Goal: Task Accomplishment & Management: Use online tool/utility

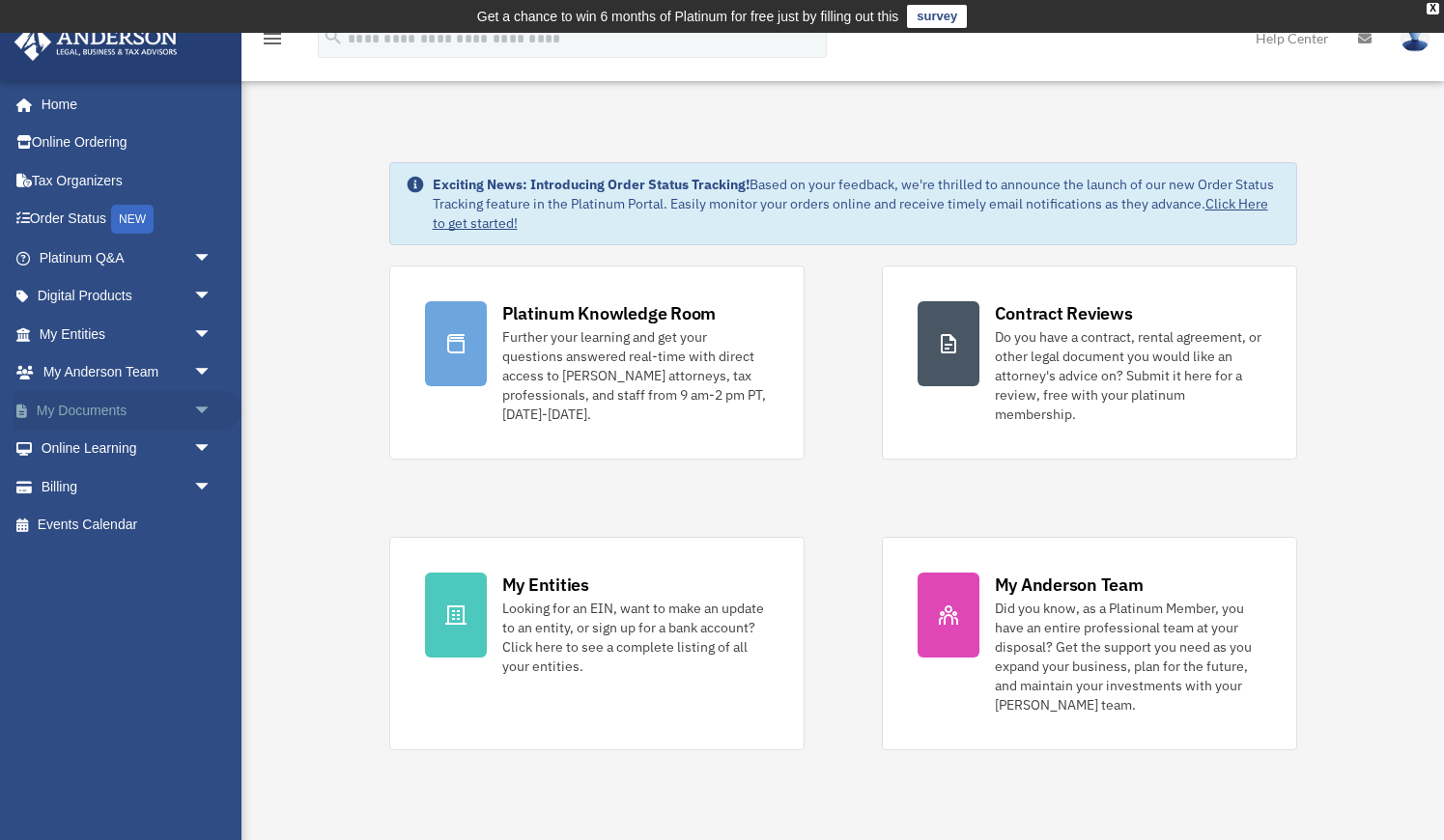
click at [111, 409] on link "My Documents arrow_drop_down" at bounding box center [127, 410] width 228 height 39
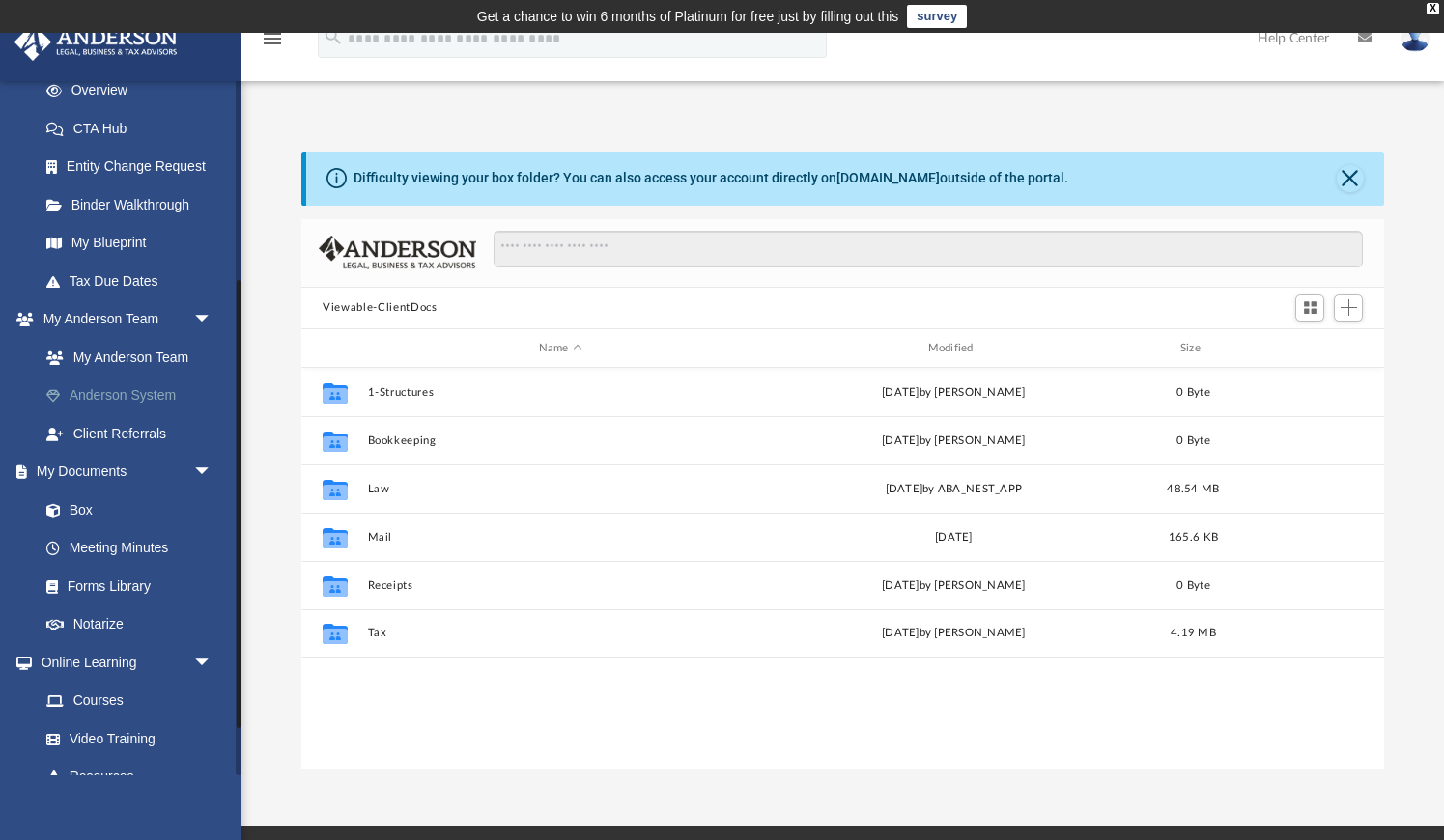
scroll to position [326, 0]
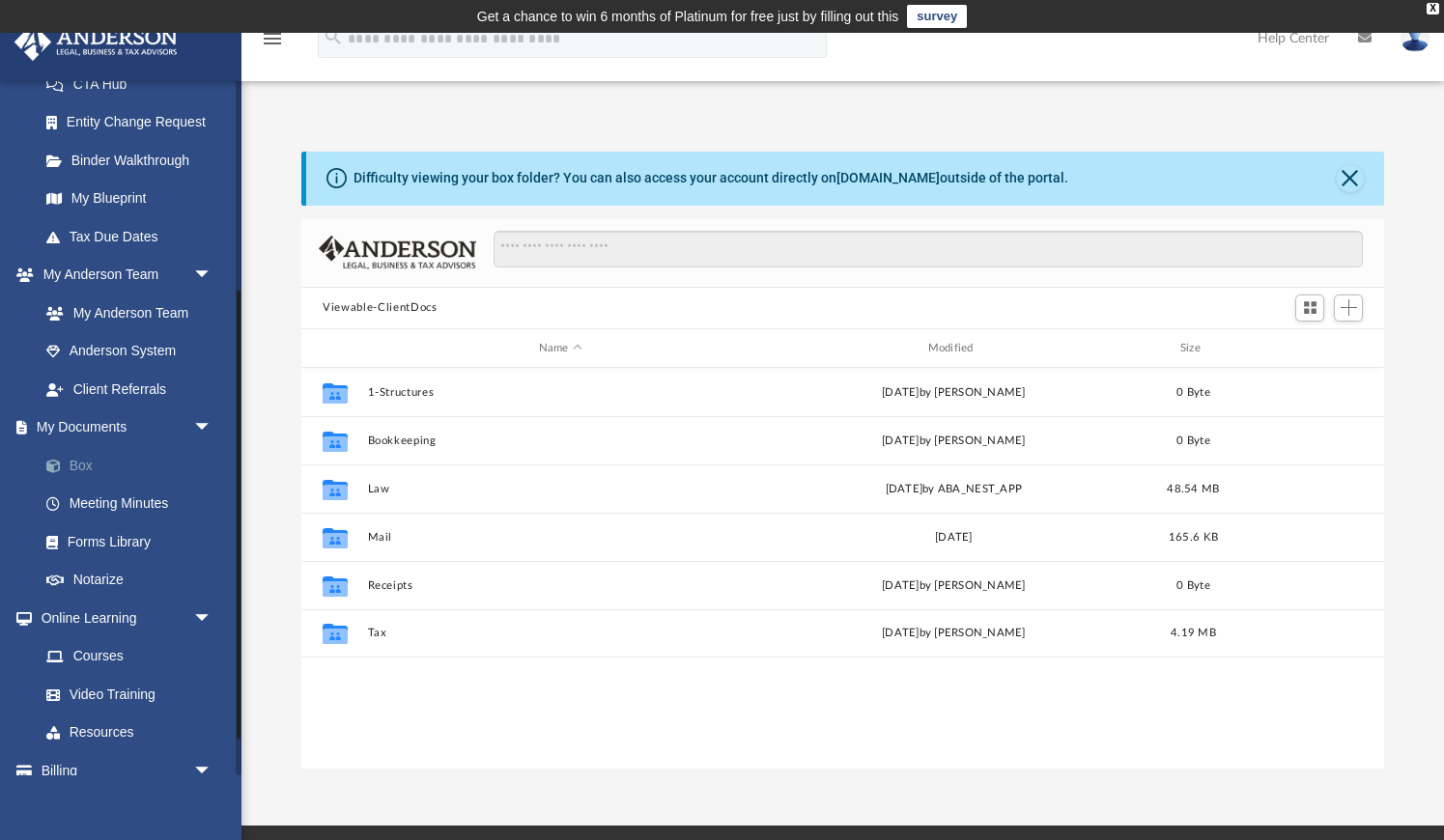
click at [89, 462] on link "Box" at bounding box center [134, 466] width 214 height 39
click at [81, 468] on link "Box" at bounding box center [134, 466] width 214 height 39
click at [124, 506] on link "Meeting Minutes" at bounding box center [134, 504] width 214 height 39
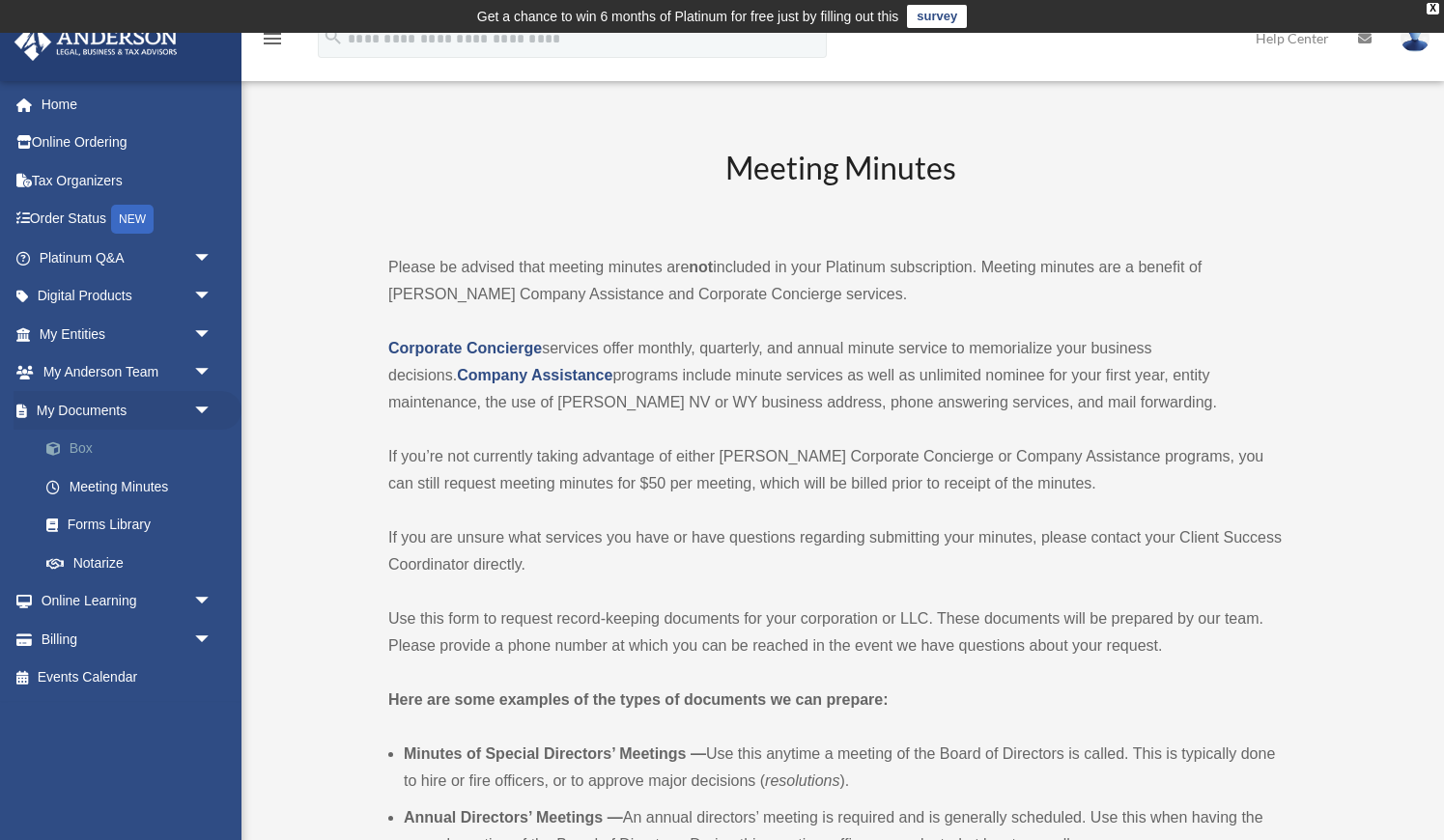
click at [85, 450] on link "Box" at bounding box center [134, 449] width 214 height 39
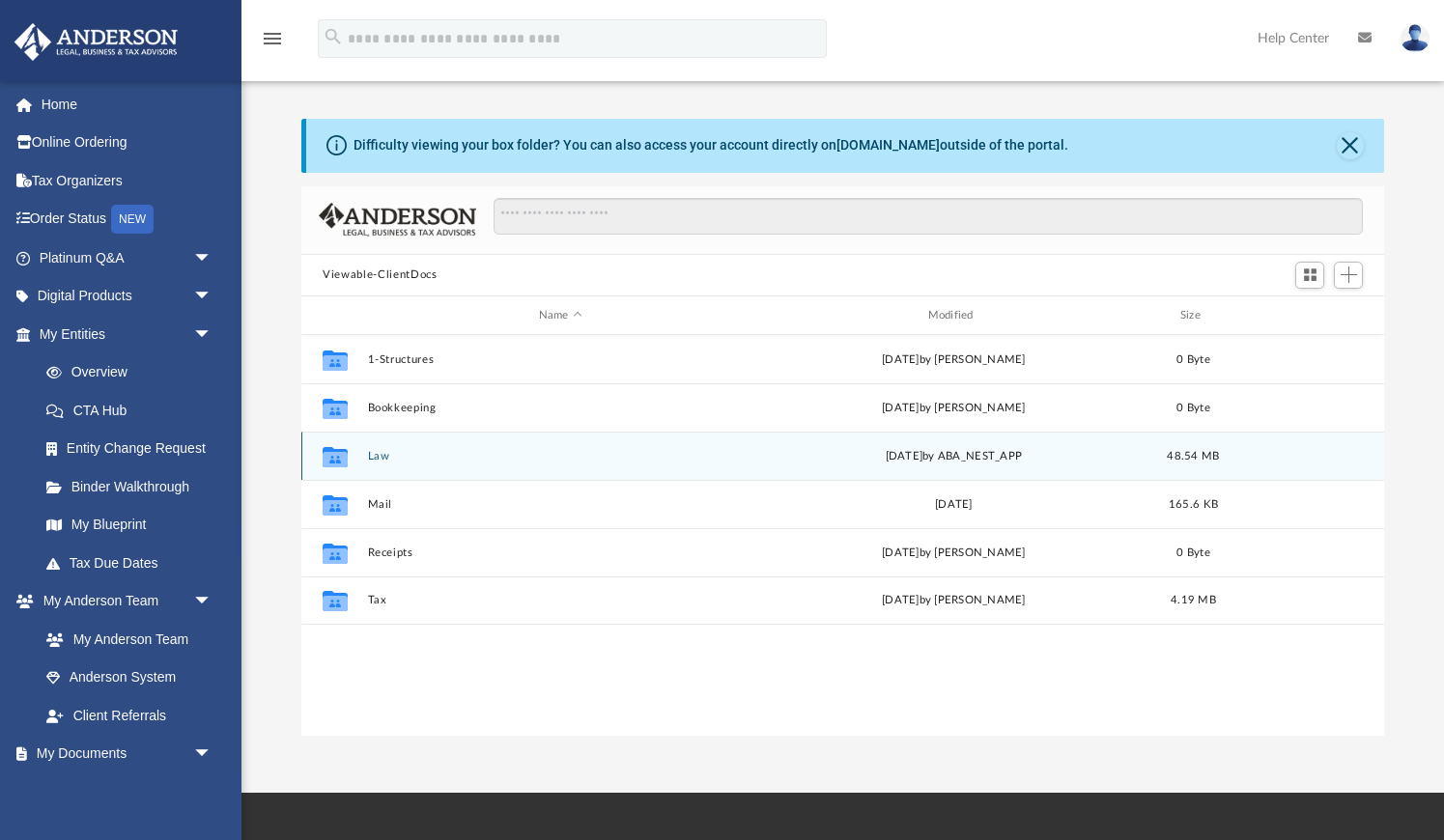
scroll to position [438, 1082]
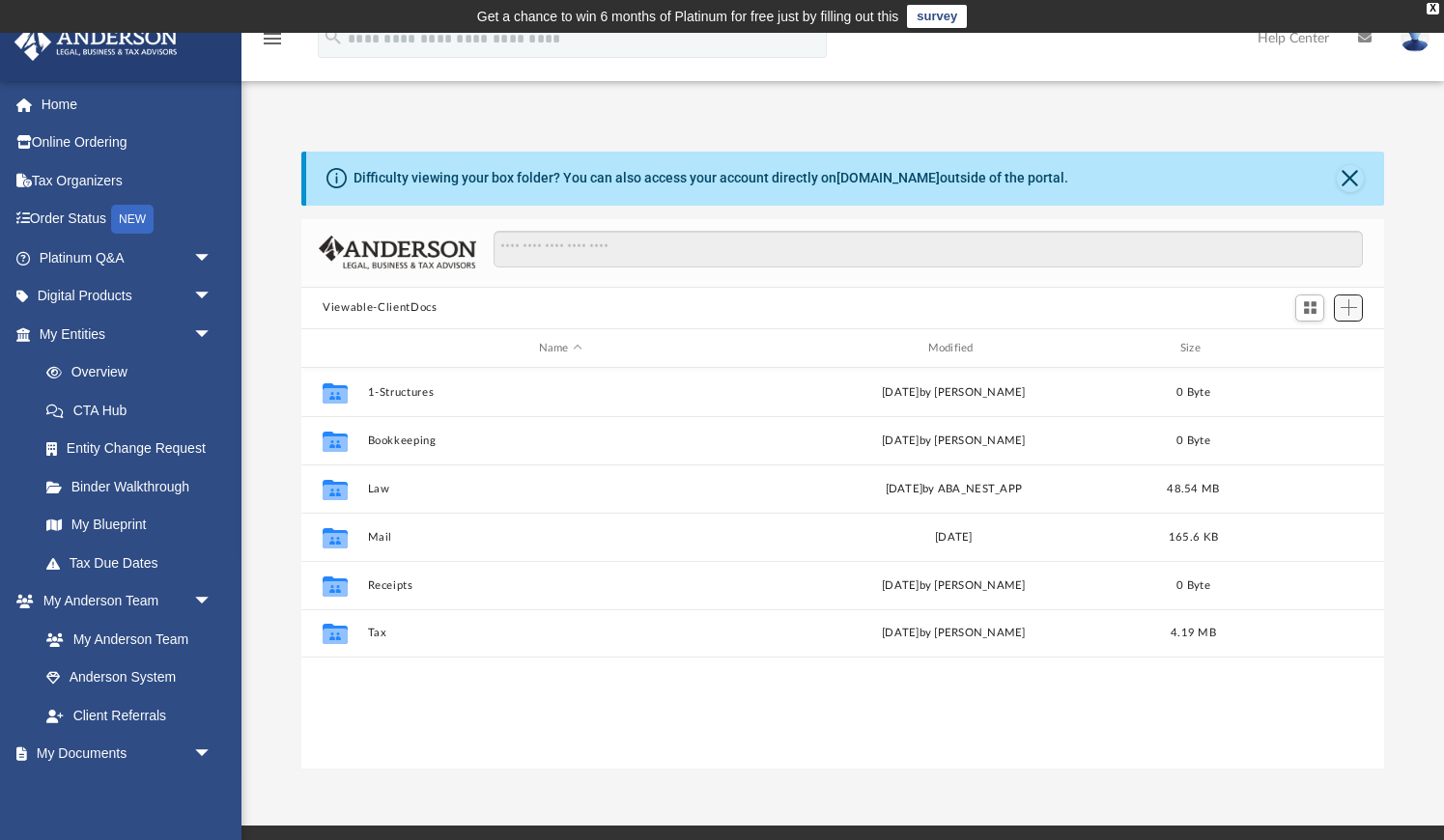
click at [1345, 307] on span "Add" at bounding box center [1349, 307] width 16 height 16
click at [1302, 345] on li "Upload" at bounding box center [1322, 345] width 62 height 20
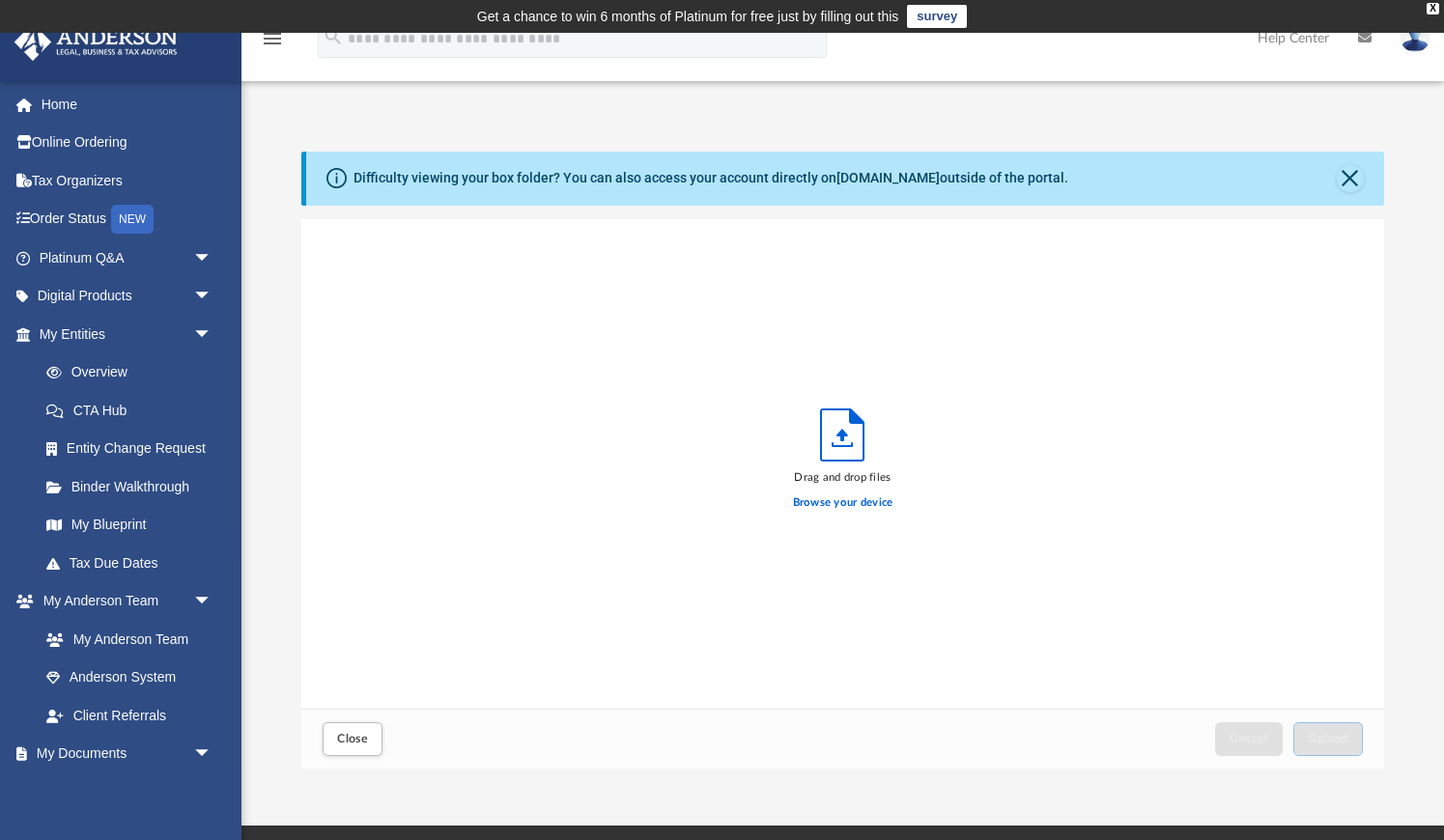
scroll to position [490, 1082]
click at [831, 505] on label "Browse your device" at bounding box center [843, 503] width 101 height 17
click at [0, 0] on input "Browse your device" at bounding box center [0, 0] width 0 height 0
click at [813, 504] on label "Browse your device" at bounding box center [843, 503] width 101 height 17
click at [0, 0] on input "Browse your device" at bounding box center [0, 0] width 0 height 0
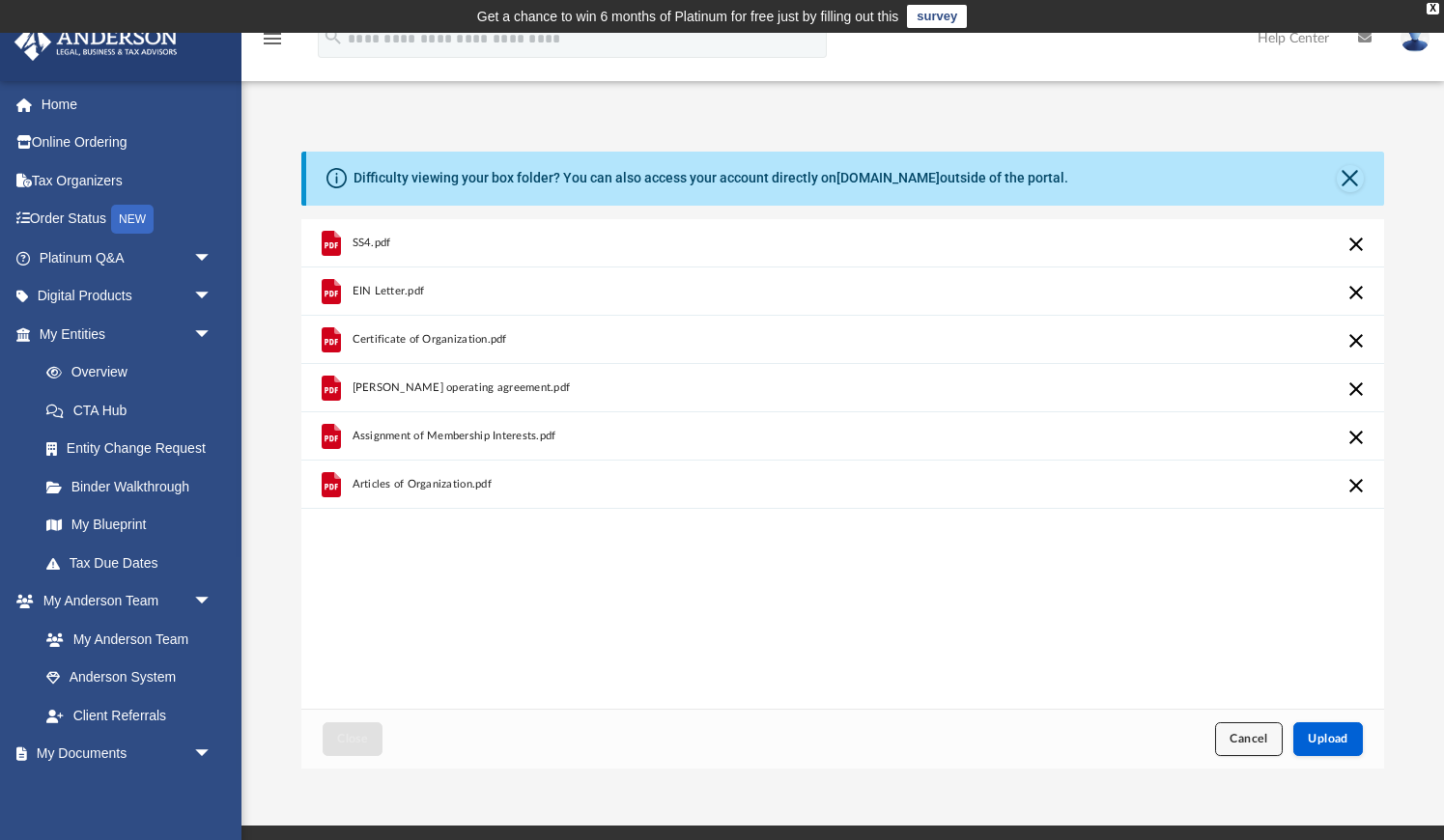
click at [1238, 742] on span "Cancel" at bounding box center [1249, 739] width 39 height 12
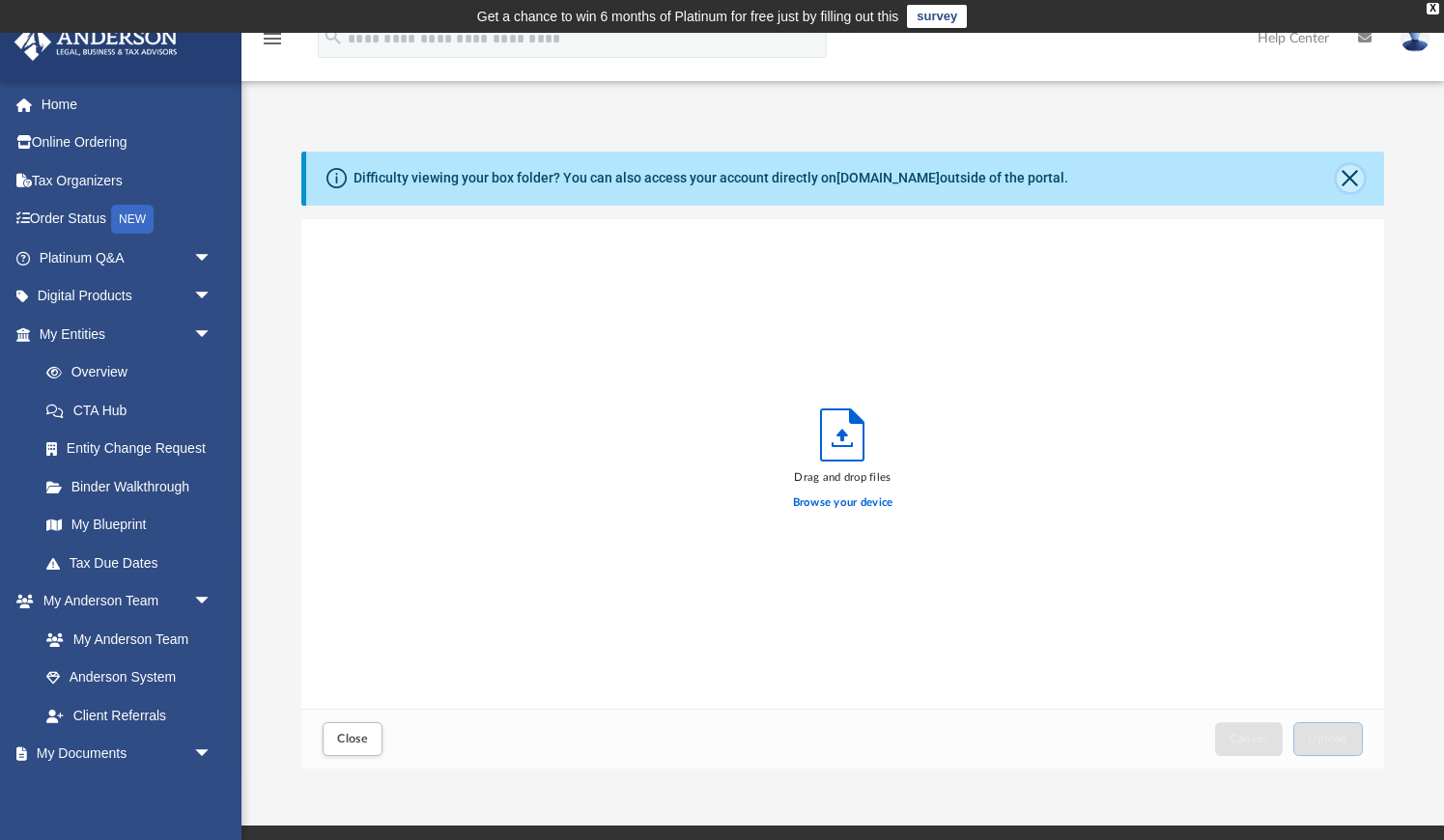
click at [1355, 180] on button "Close" at bounding box center [1351, 178] width 27 height 27
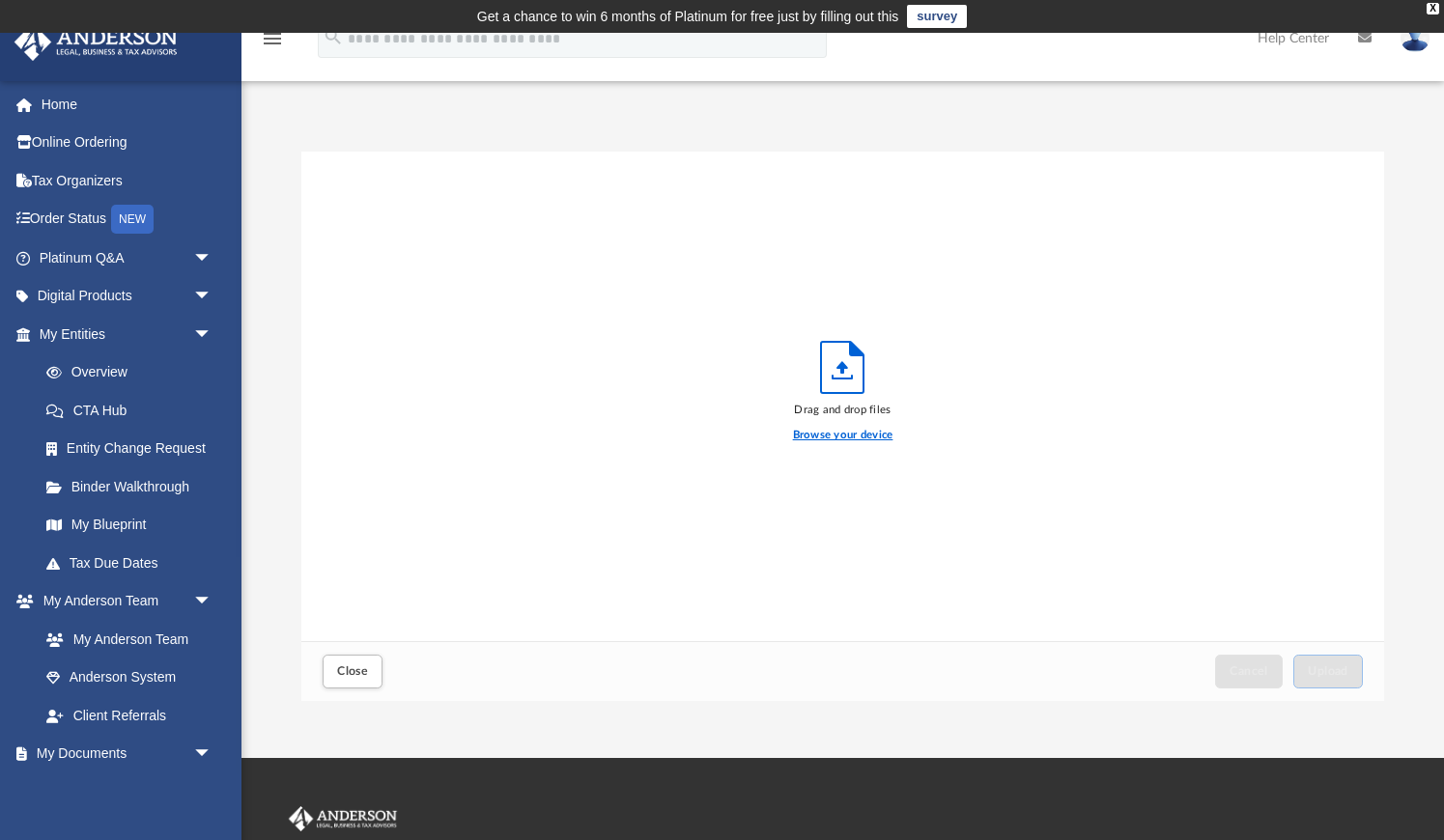
click at [814, 437] on label "Browse your device" at bounding box center [843, 436] width 101 height 17
click at [0, 0] on input "Browse your device" at bounding box center [0, 0] width 0 height 0
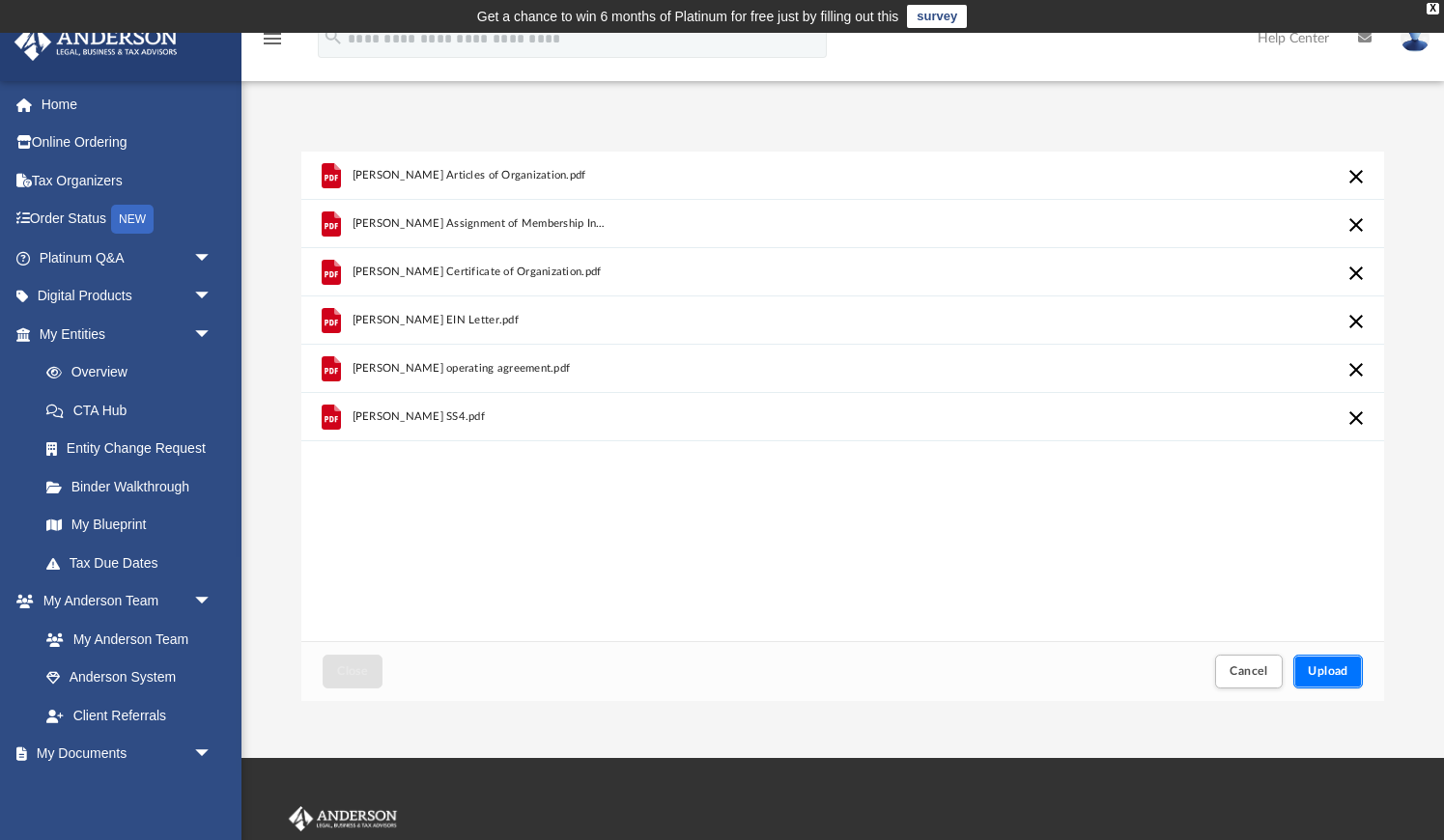
click at [1313, 670] on span "Upload" at bounding box center [1329, 671] width 41 height 12
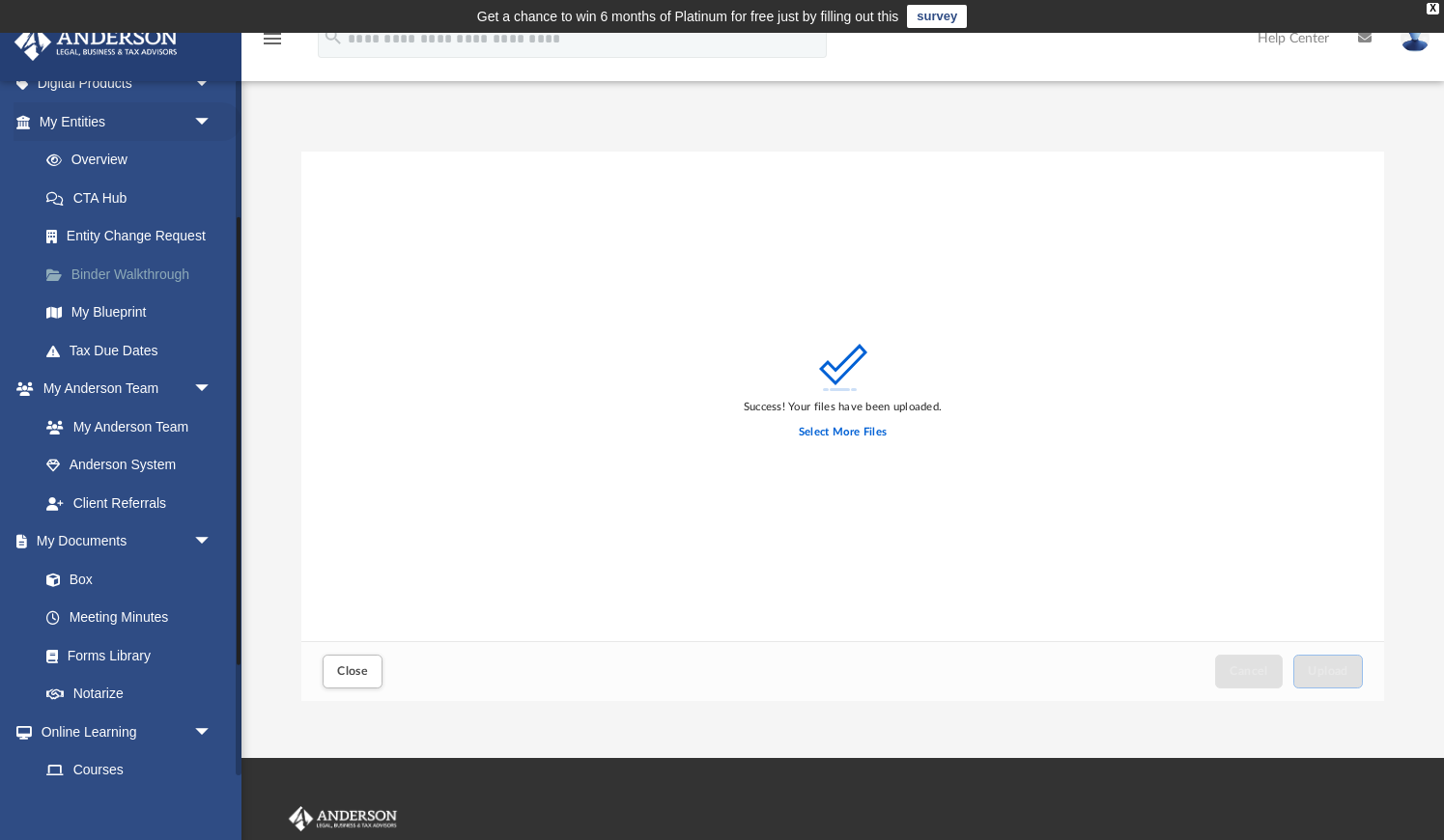
scroll to position [213, 0]
click at [90, 573] on link "Box" at bounding box center [134, 578] width 214 height 39
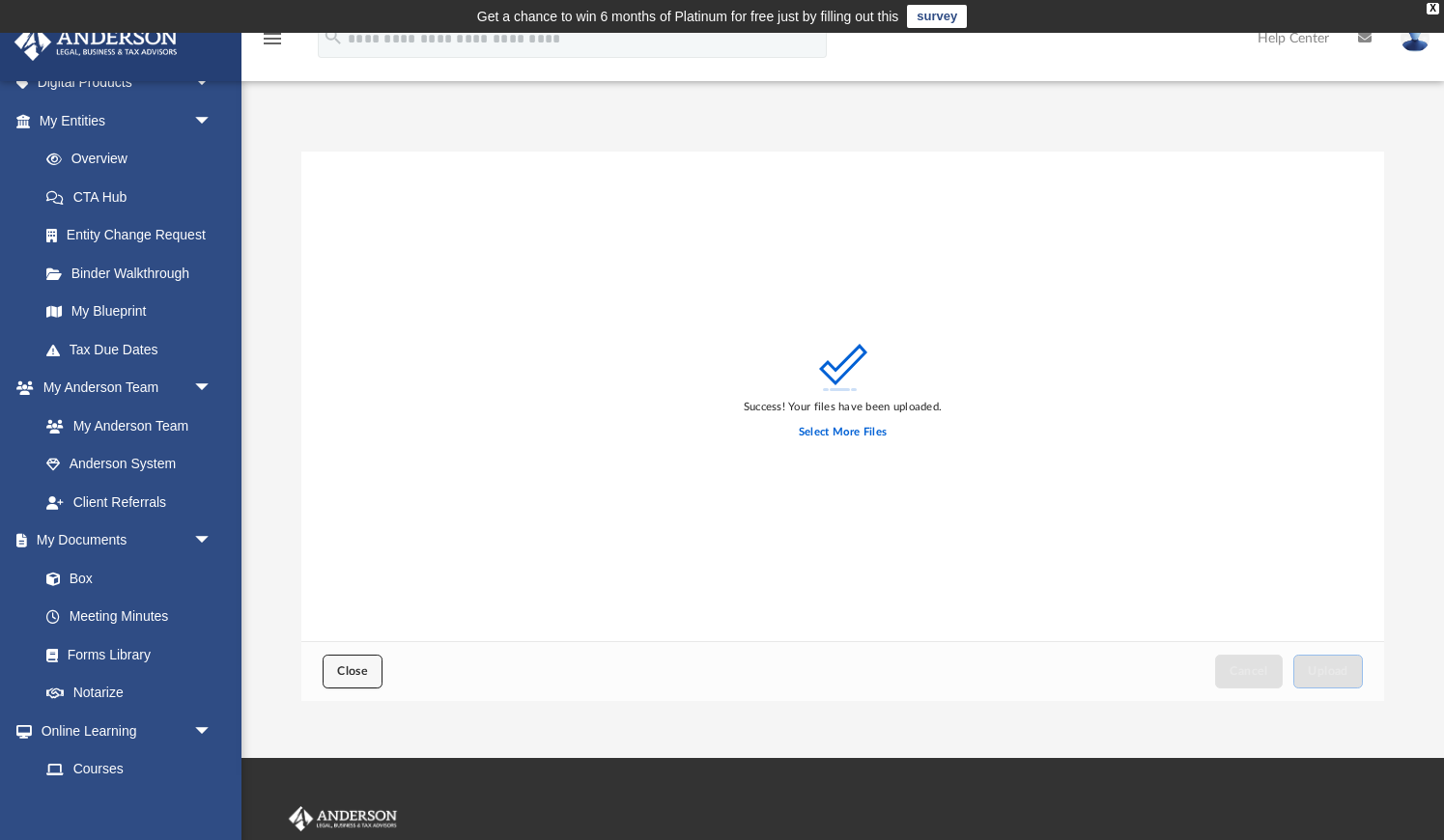
click at [352, 677] on span "Close" at bounding box center [352, 671] width 31 height 12
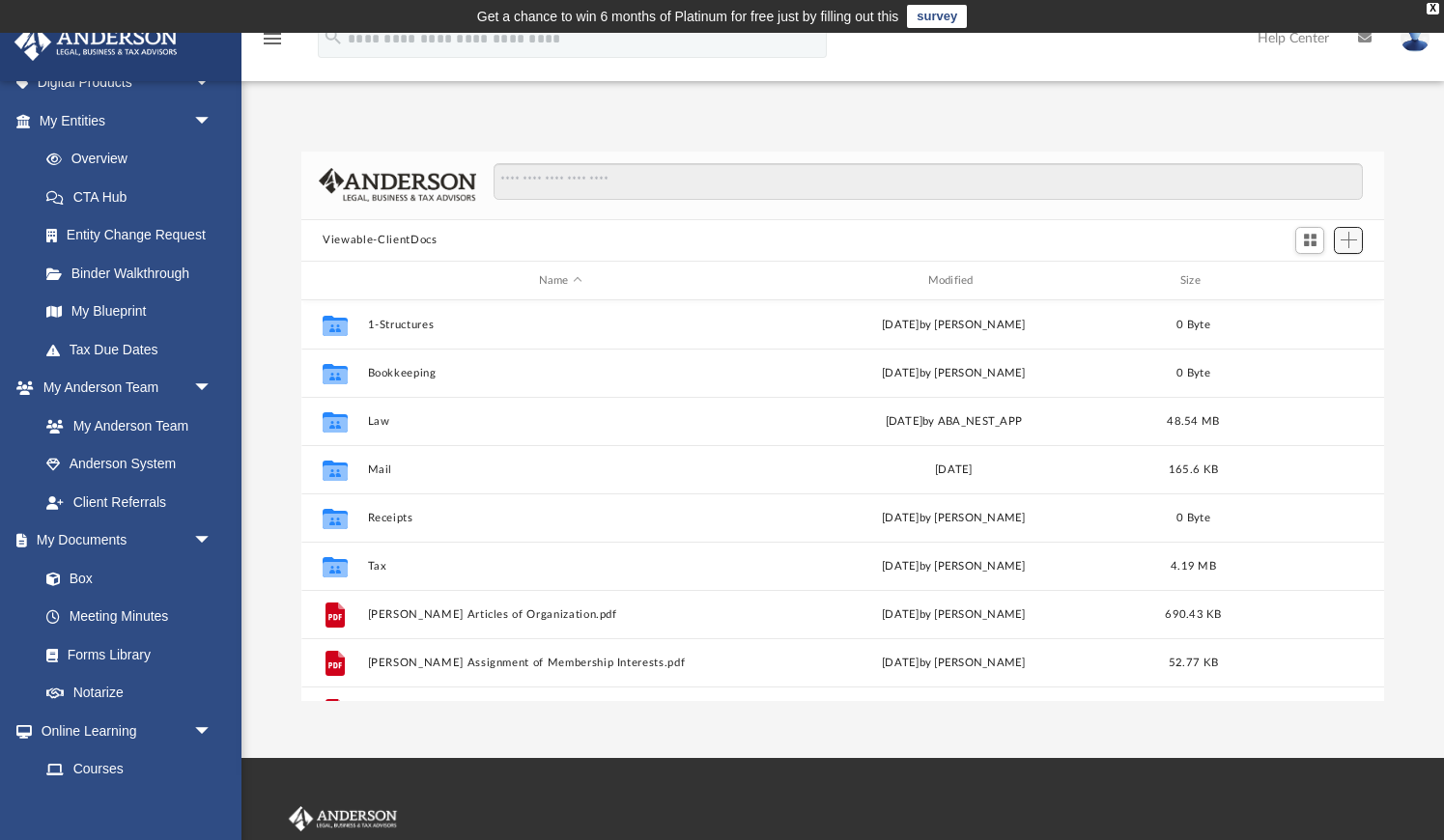
click at [1347, 241] on span "Add" at bounding box center [1349, 240] width 16 height 16
click at [1308, 278] on li "Upload" at bounding box center [1322, 278] width 62 height 20
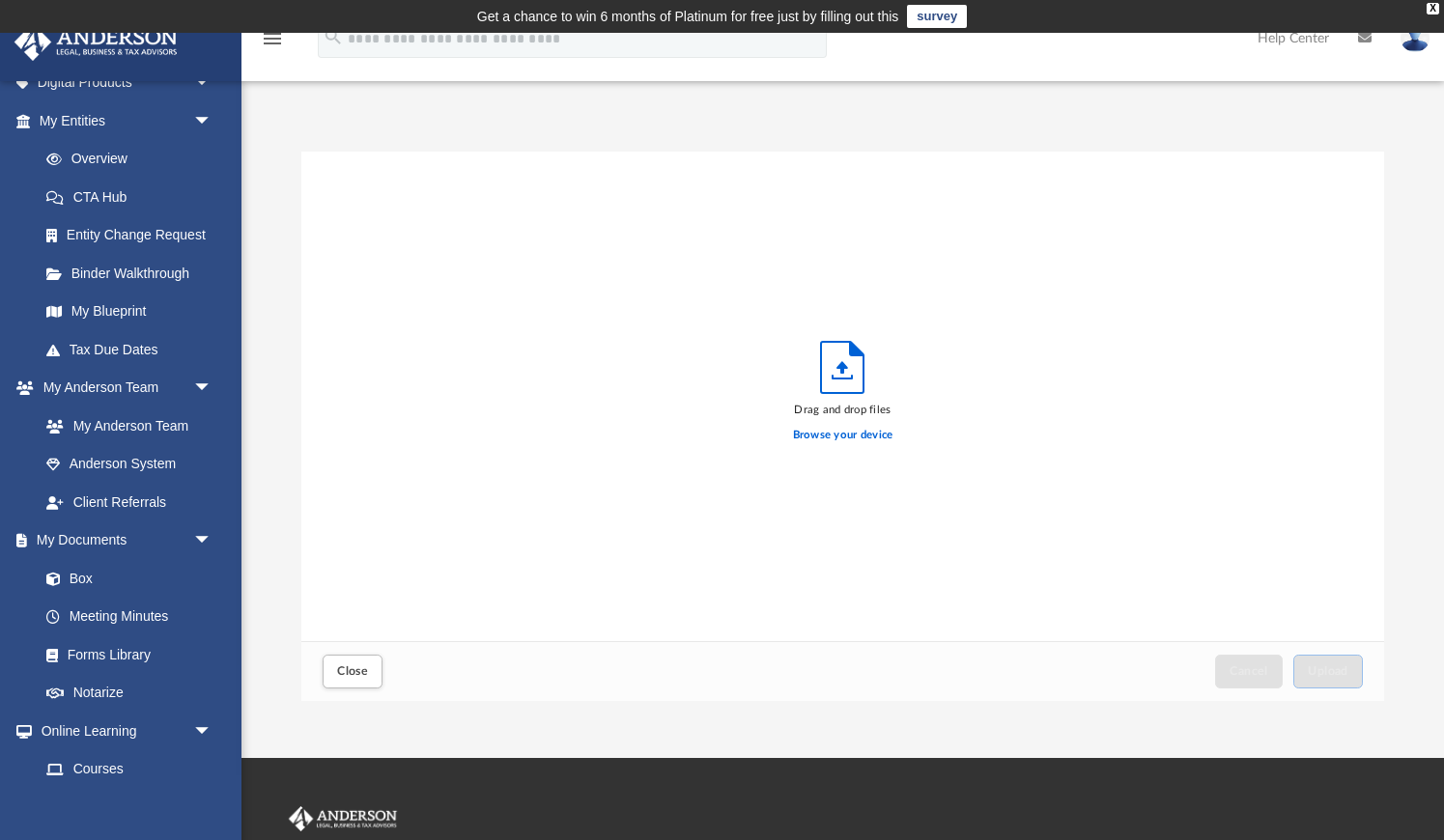
scroll to position [490, 1082]
click at [802, 436] on label "Browse your device" at bounding box center [843, 436] width 101 height 17
click at [0, 0] on input "Browse your device" at bounding box center [0, 0] width 0 height 0
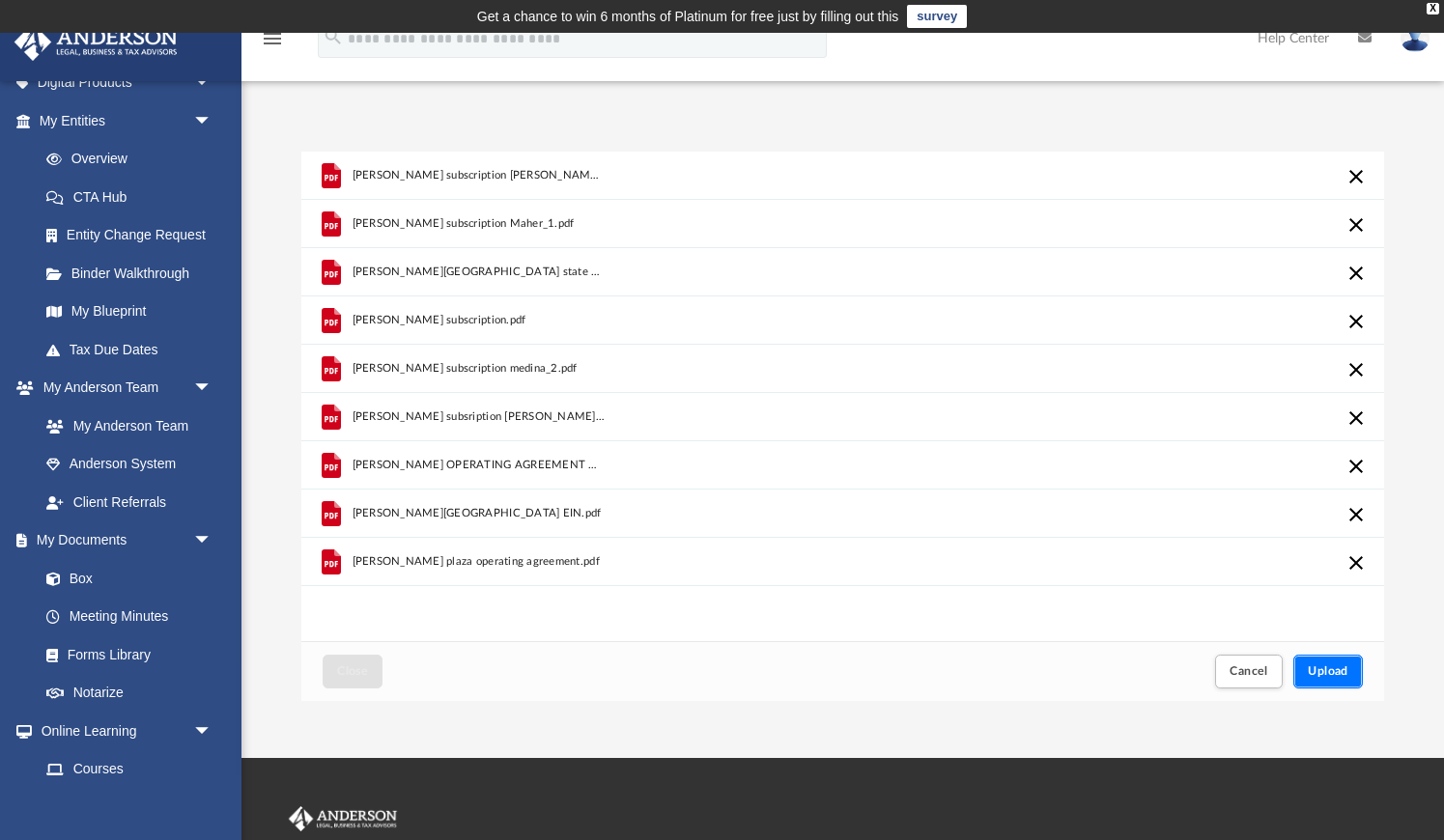
click at [1310, 666] on span "Upload" at bounding box center [1329, 671] width 41 height 12
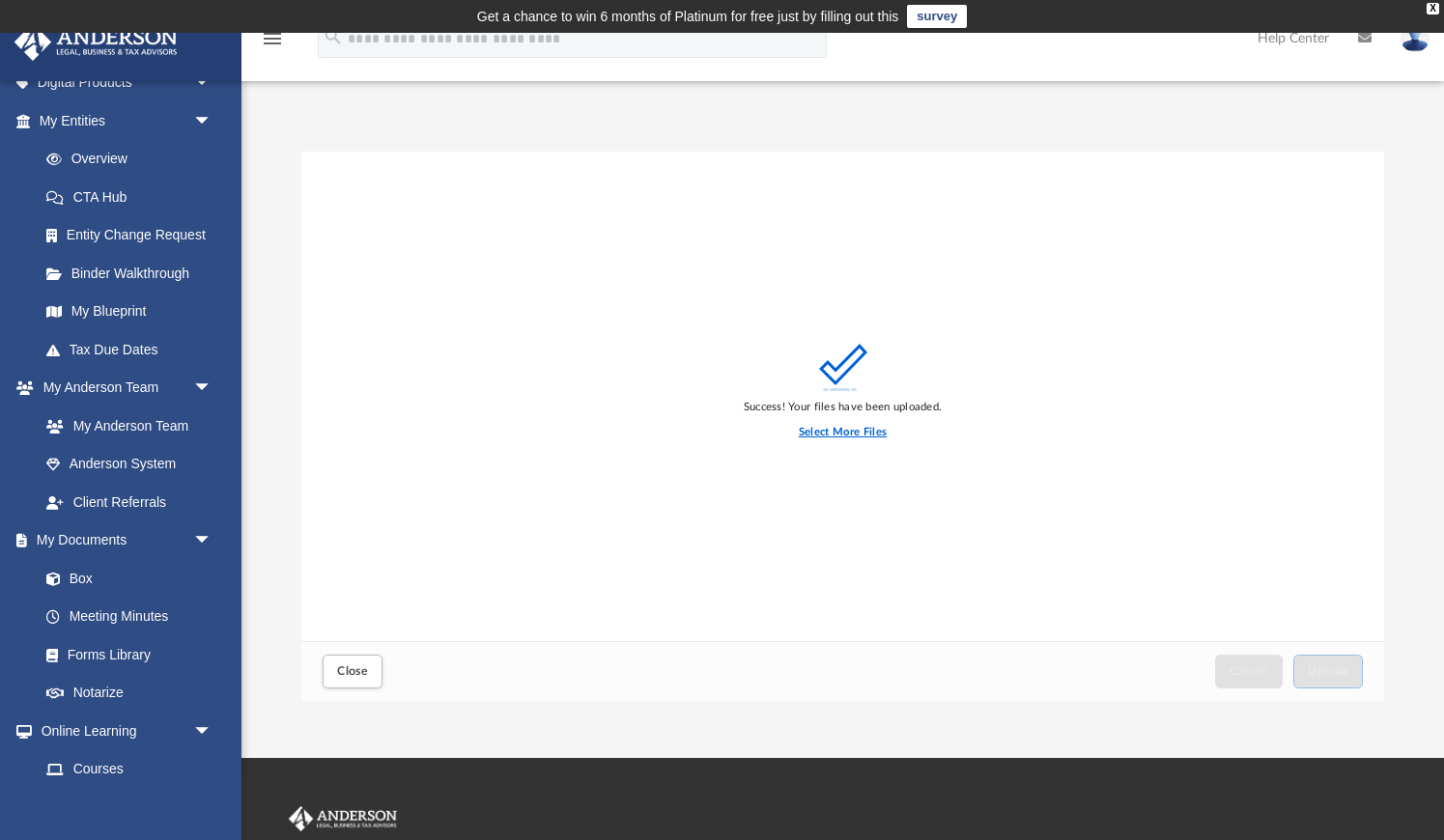
click at [829, 435] on label "Select More Files" at bounding box center [842, 433] width 88 height 17
click at [0, 0] on input "Select More Files" at bounding box center [0, 0] width 0 height 0
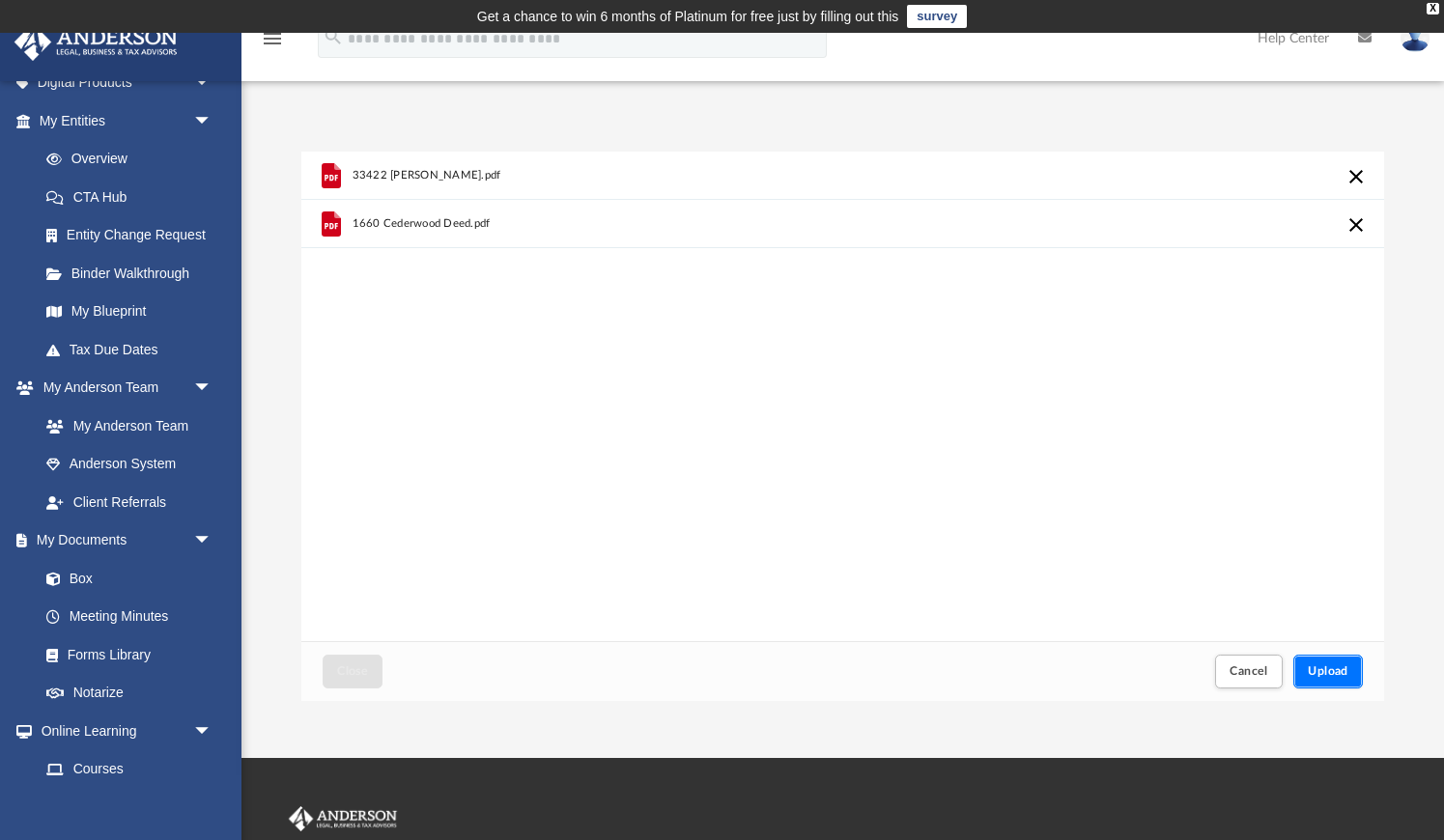
click at [1321, 667] on span "Upload" at bounding box center [1329, 671] width 41 height 12
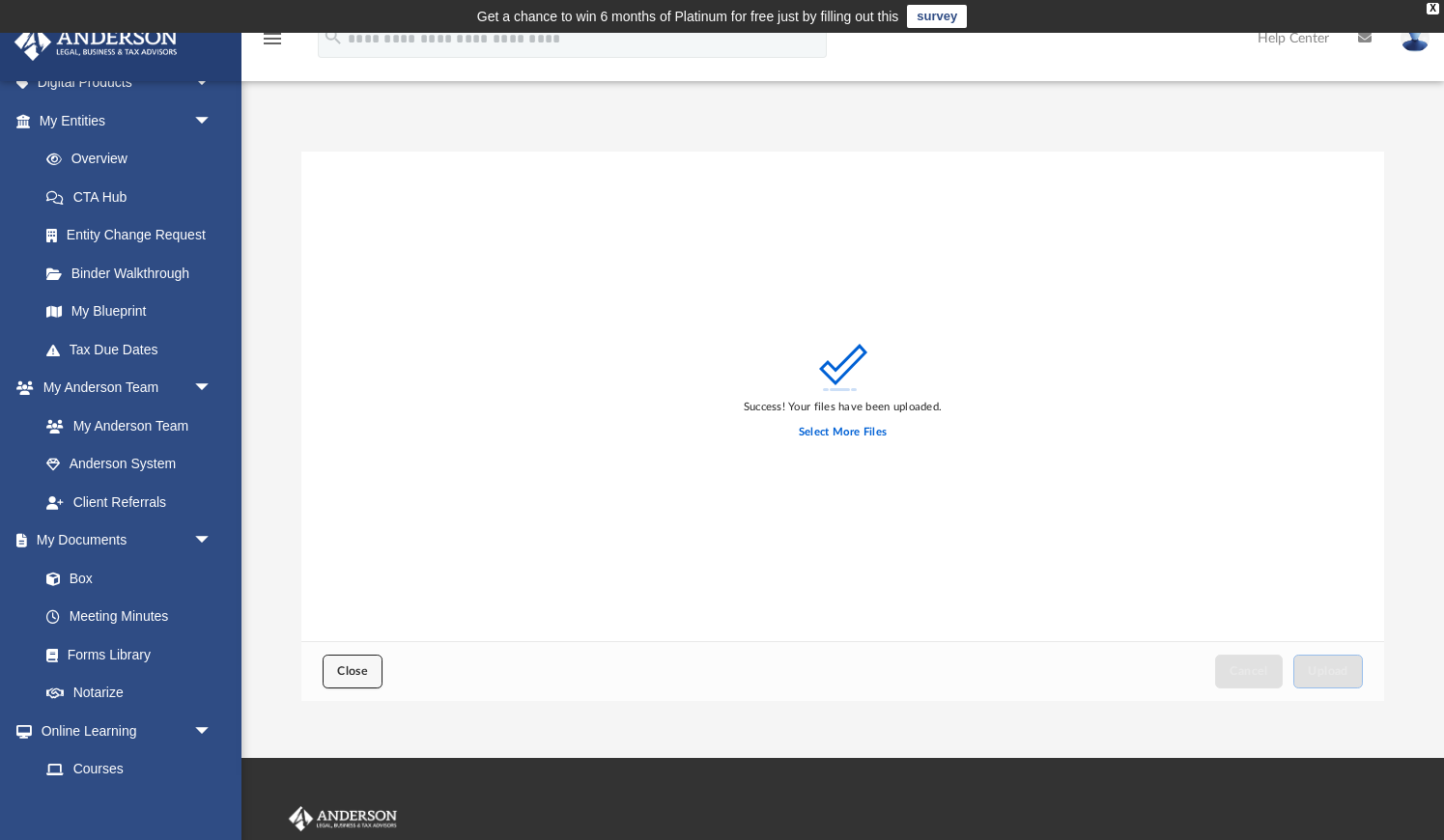
click at [347, 674] on span "Close" at bounding box center [352, 671] width 31 height 12
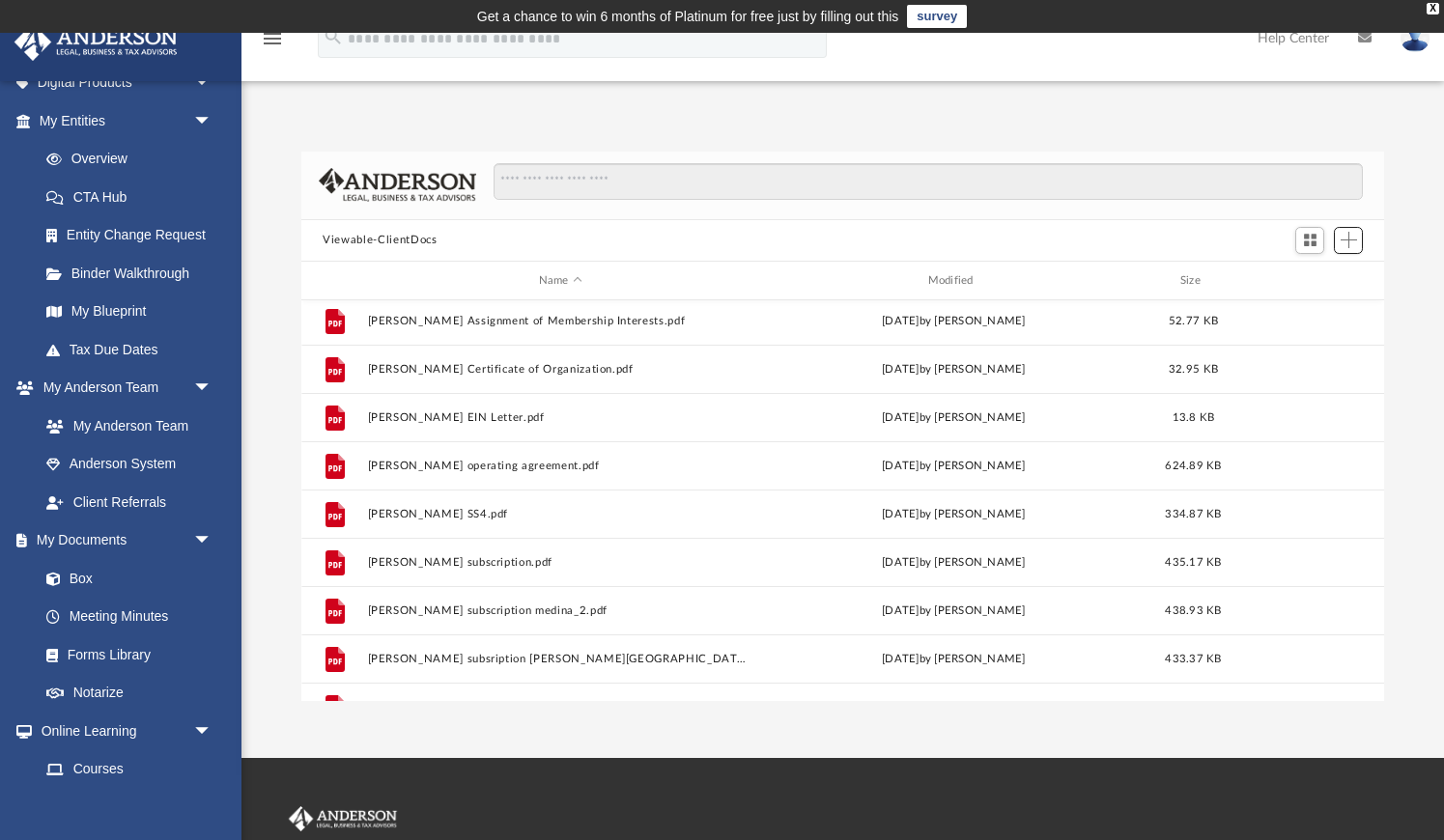
scroll to position [439, 0]
